Goal: Transaction & Acquisition: Book appointment/travel/reservation

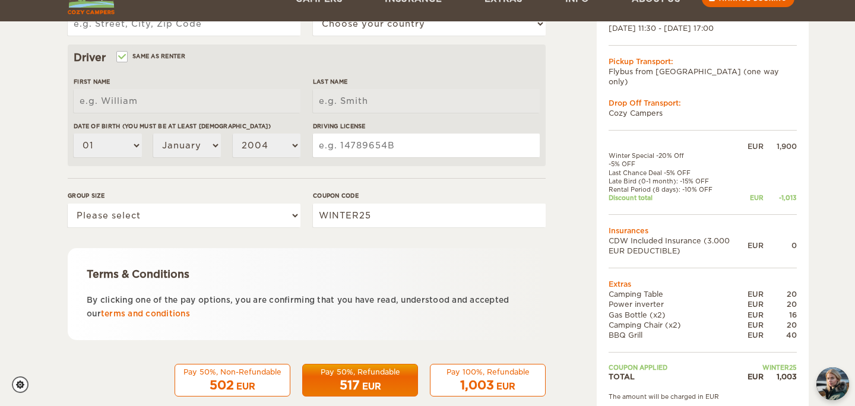
scroll to position [338, 0]
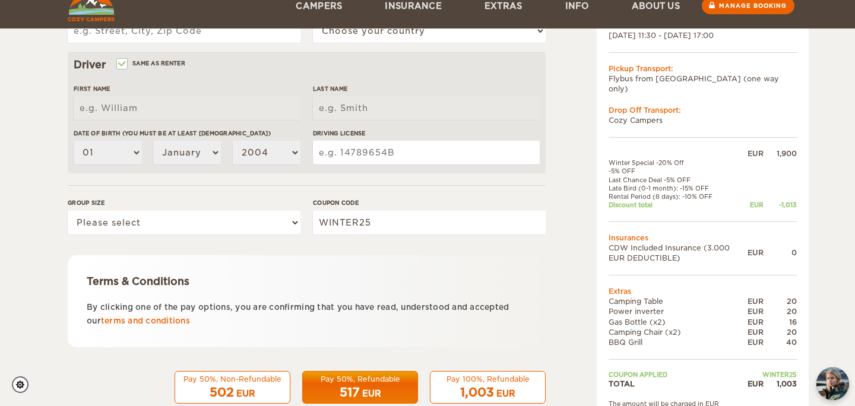
click at [633, 243] on td "CDW Included Insurance (3.000 EUR DEDUCTIBLE)" at bounding box center [677, 253] width 139 height 20
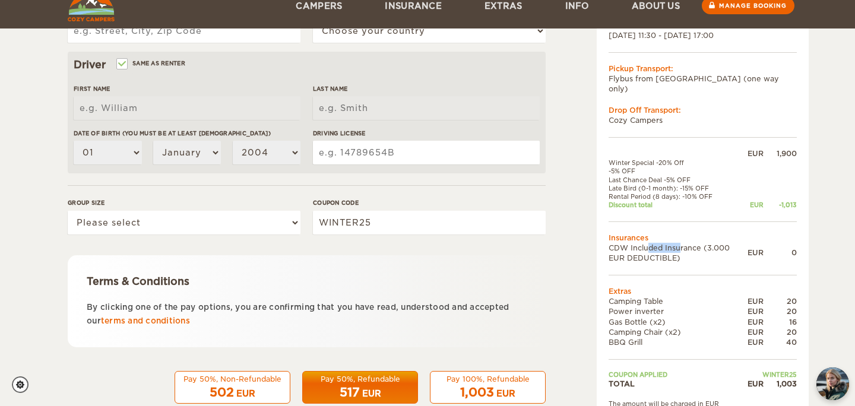
click at [633, 243] on td "CDW Included Insurance (3.000 EUR DEDUCTIBLE)" at bounding box center [677, 253] width 139 height 20
drag, startPoint x: 624, startPoint y: 294, endPoint x: 639, endPoint y: 313, distance: 24.2
click at [639, 313] on tbody "EUR 1,900 Winter Special -20% Off -5% OFF Last Chance Deal -5% OFF Late Bird (0…" at bounding box center [702, 268] width 188 height 241
click at [638, 316] on td "Gas Bottle (x2)" at bounding box center [677, 321] width 139 height 10
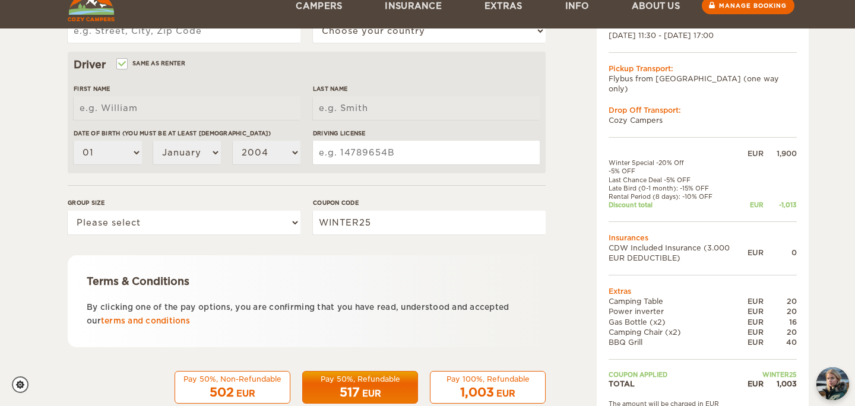
click at [638, 327] on td "Camping Chair (x2)" at bounding box center [677, 332] width 139 height 10
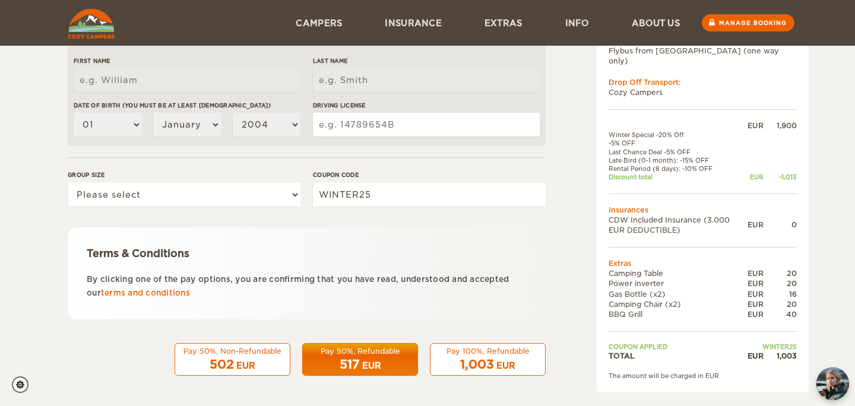
scroll to position [0, 0]
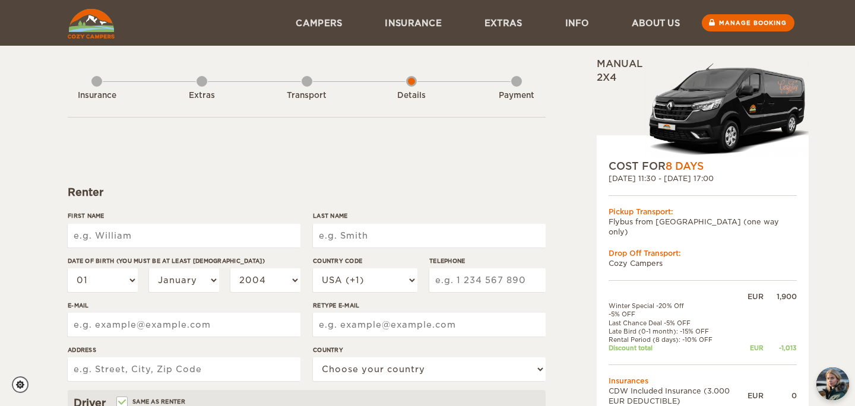
click at [688, 106] on img at bounding box center [726, 110] width 164 height 98
